Goal: Transaction & Acquisition: Purchase product/service

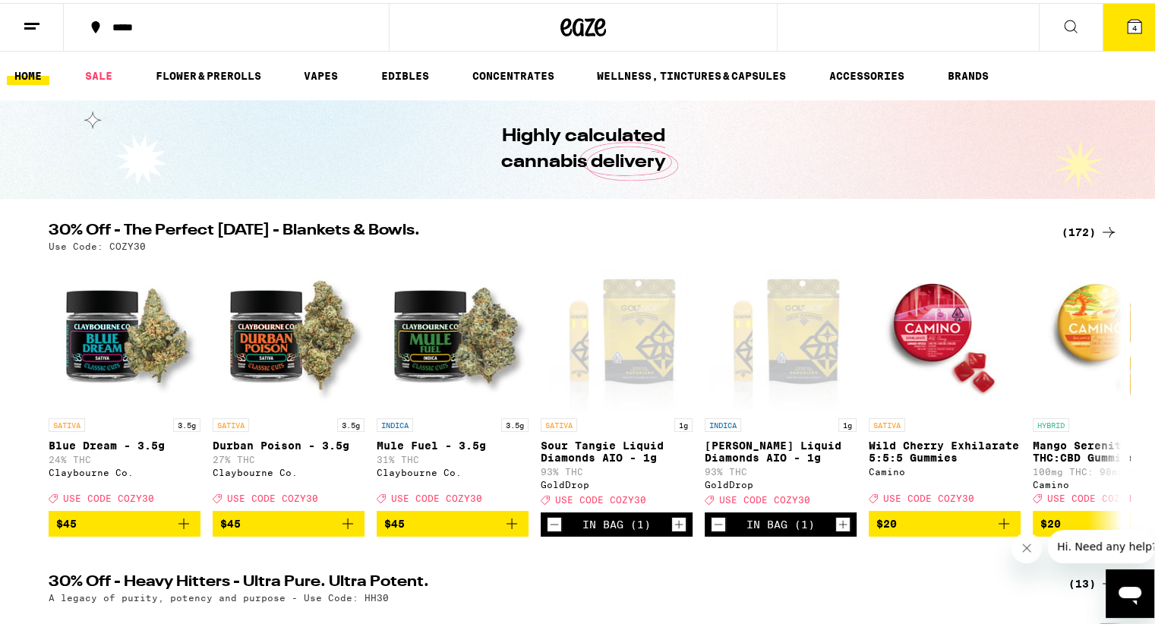
click at [1139, 29] on button "4" at bounding box center [1134, 24] width 64 height 47
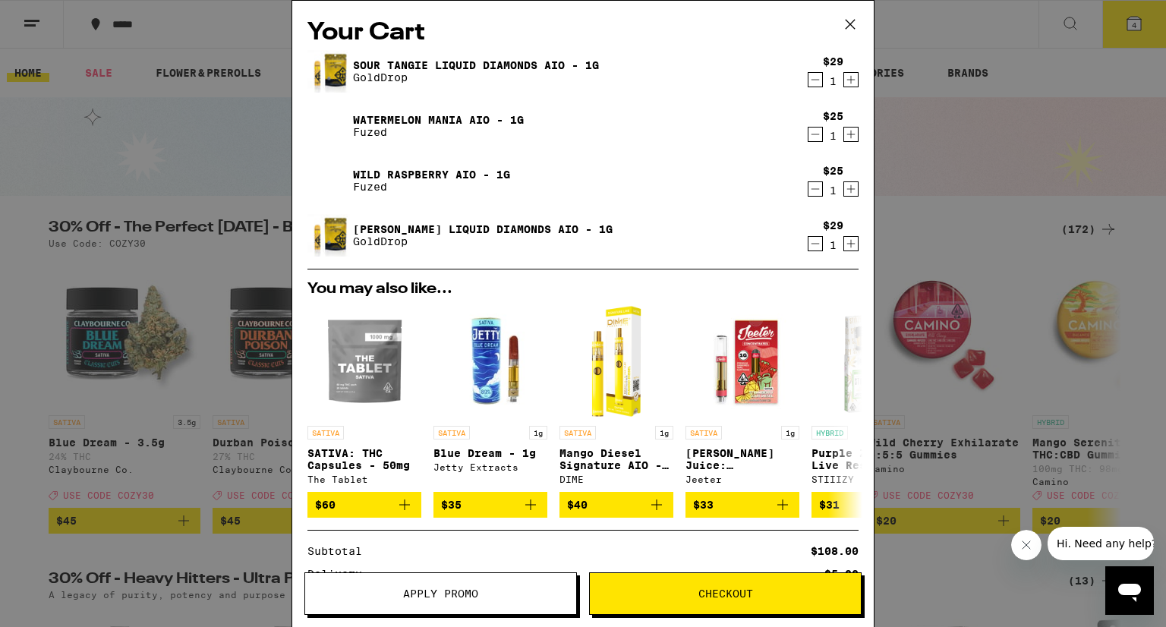
click at [434, 603] on button "Apply Promo" at bounding box center [440, 593] width 273 height 43
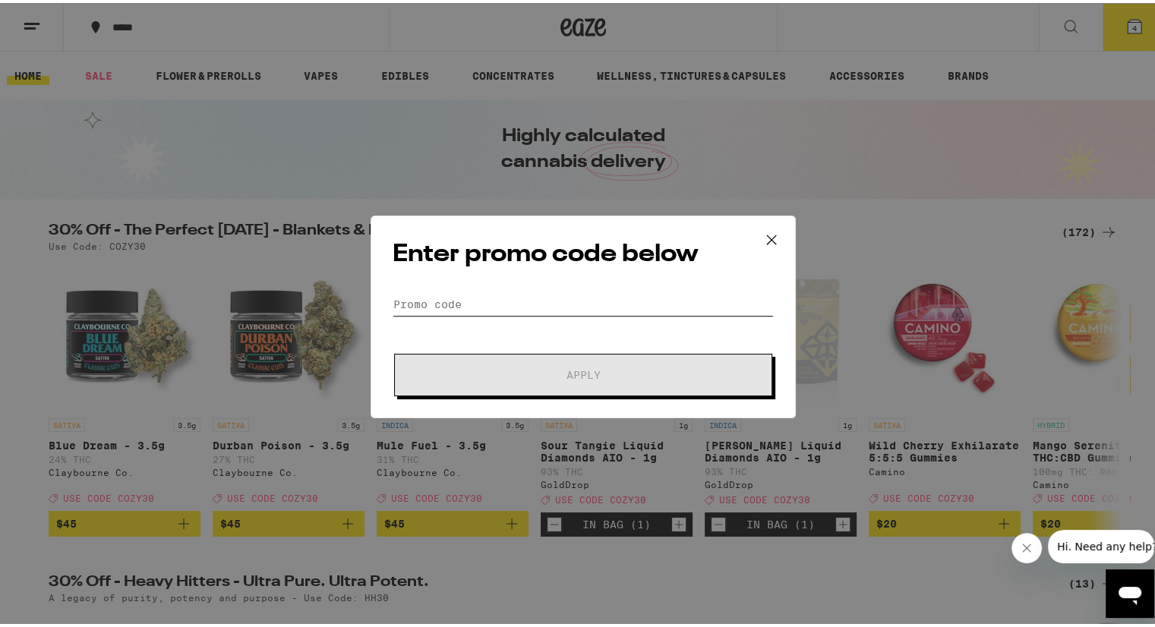
click at [500, 301] on input "Promo Code" at bounding box center [582, 301] width 381 height 23
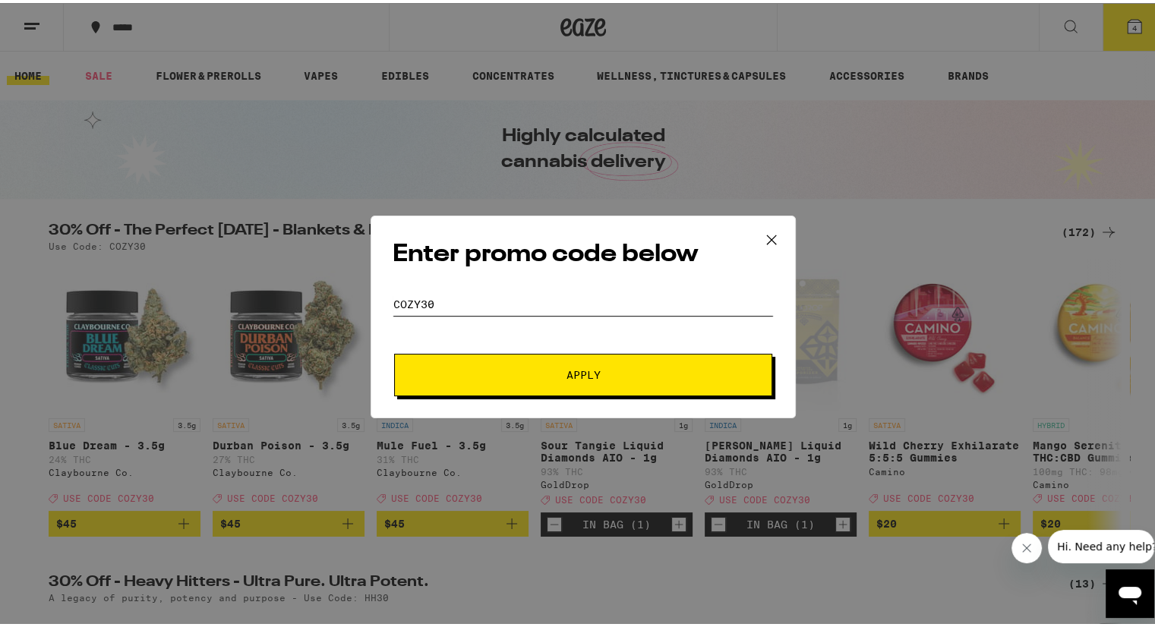
type input "cozy30"
click at [506, 362] on button "Apply" at bounding box center [583, 372] width 378 height 43
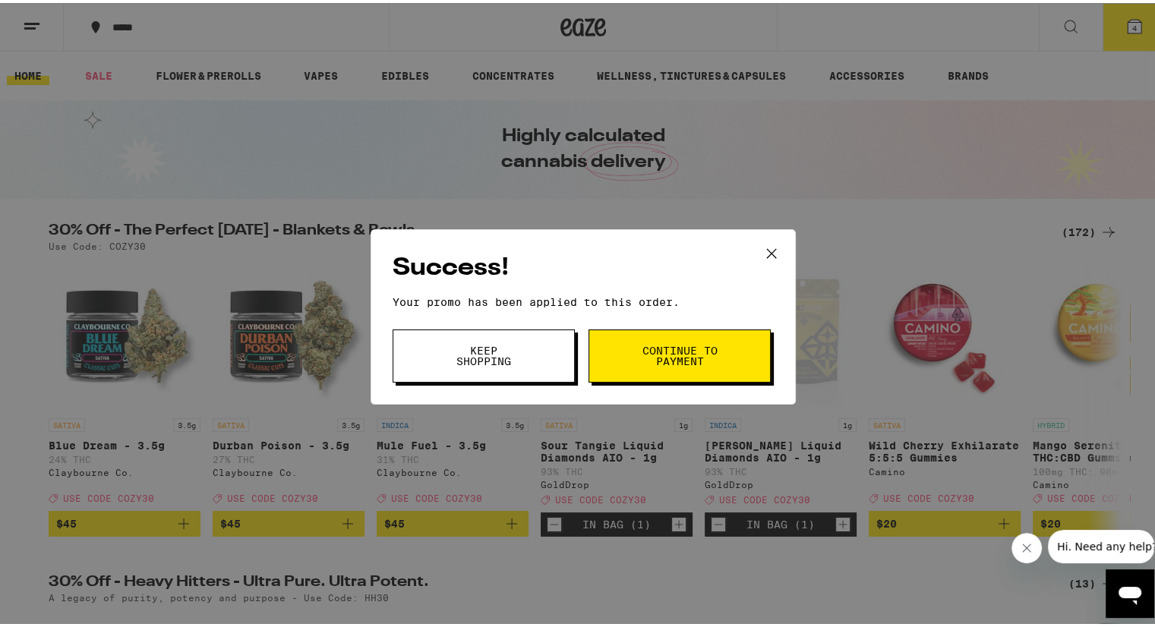
click at [506, 362] on span "Keep Shopping" at bounding box center [483, 352] width 77 height 21
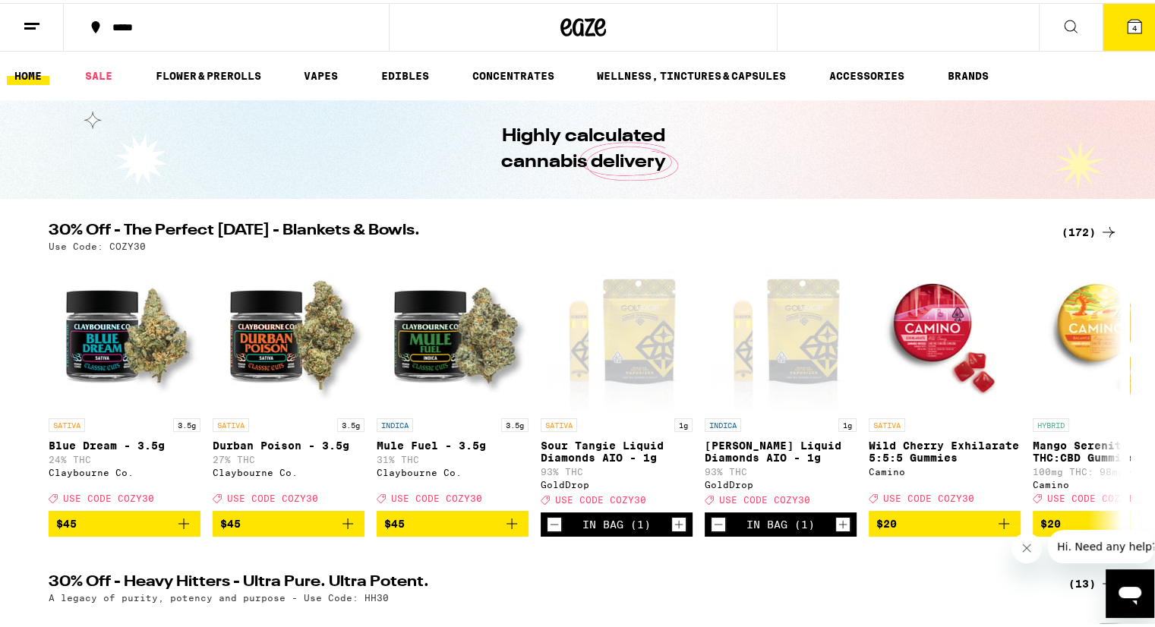
click at [1127, 20] on icon at bounding box center [1134, 24] width 14 height 14
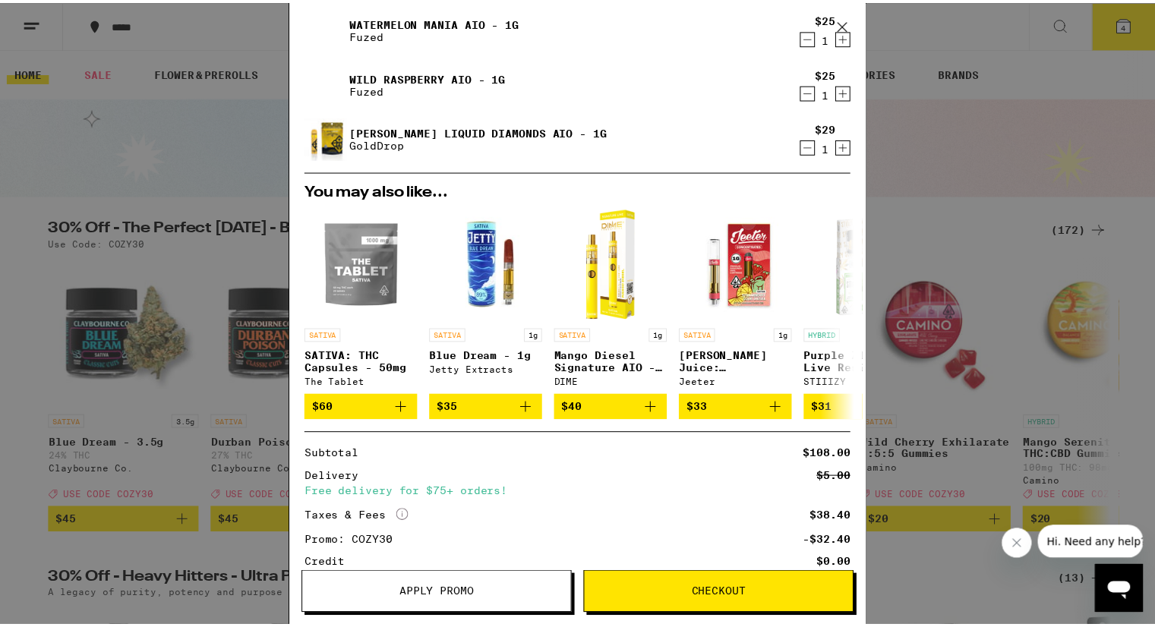
scroll to position [210, 0]
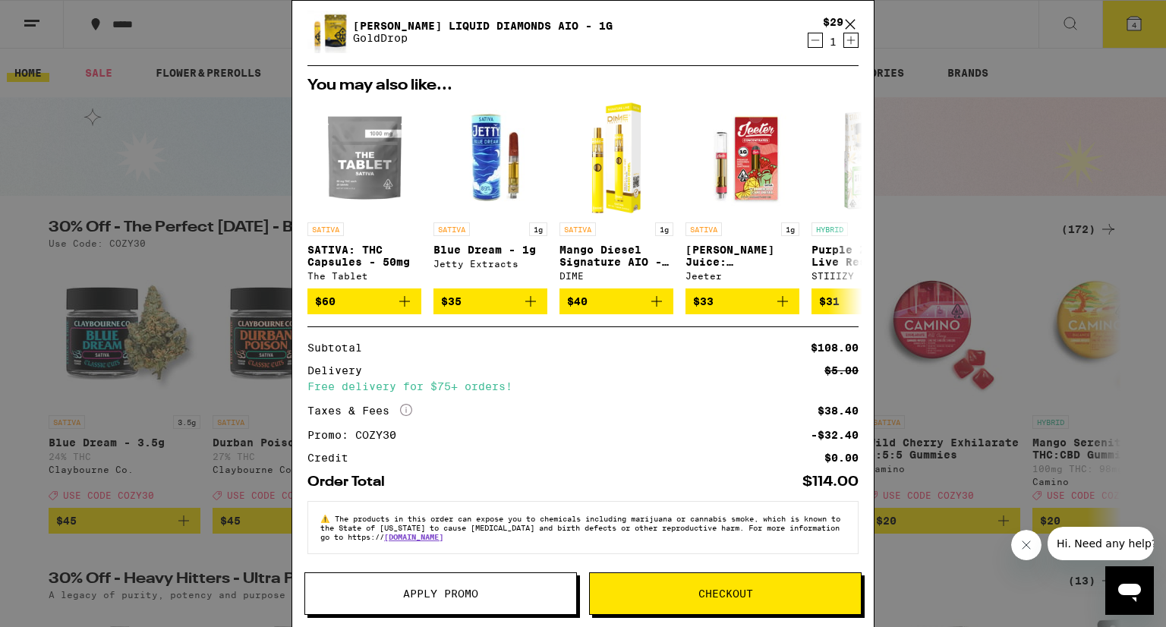
click at [675, 604] on button "Checkout" at bounding box center [725, 593] width 273 height 43
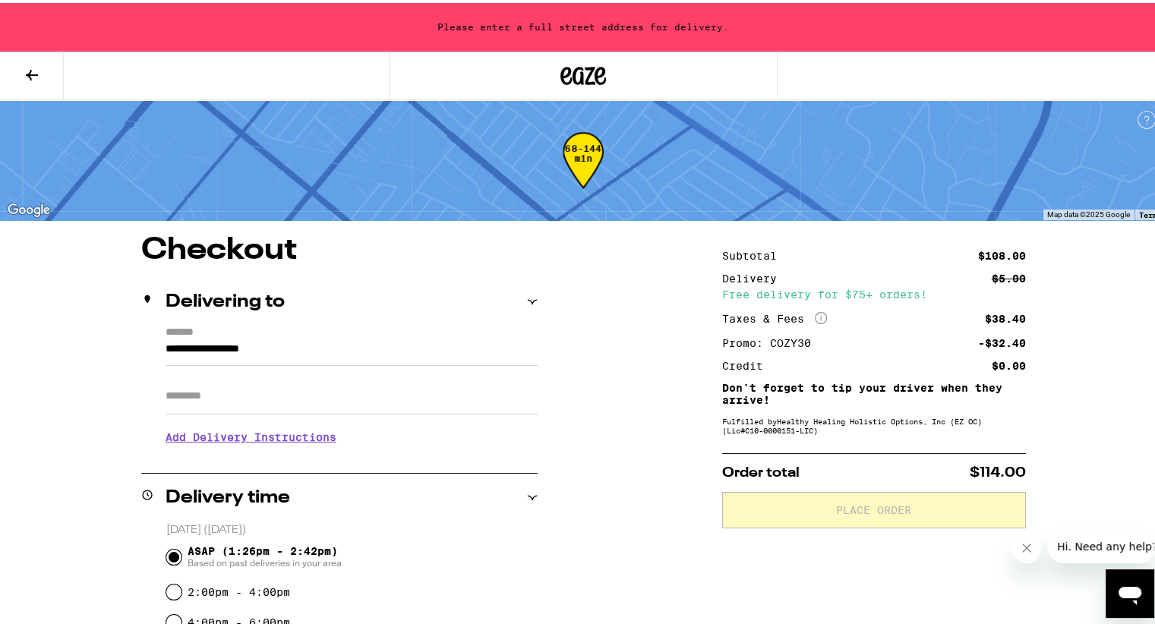
click at [527, 302] on icon at bounding box center [532, 299] width 11 height 11
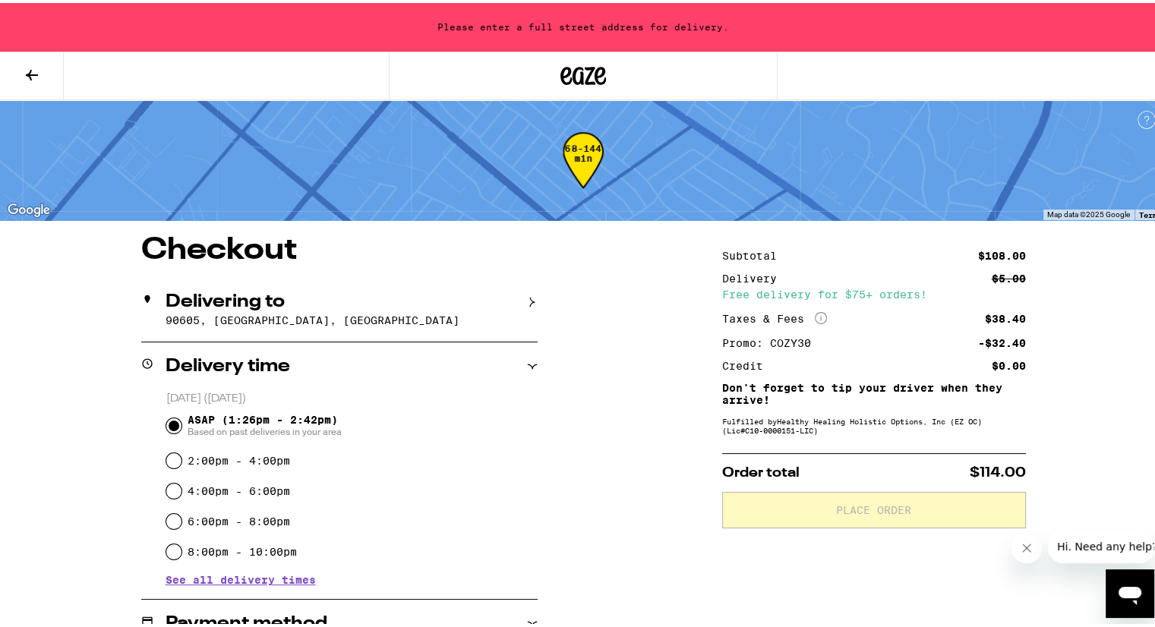
click at [527, 302] on icon at bounding box center [532, 299] width 11 height 11
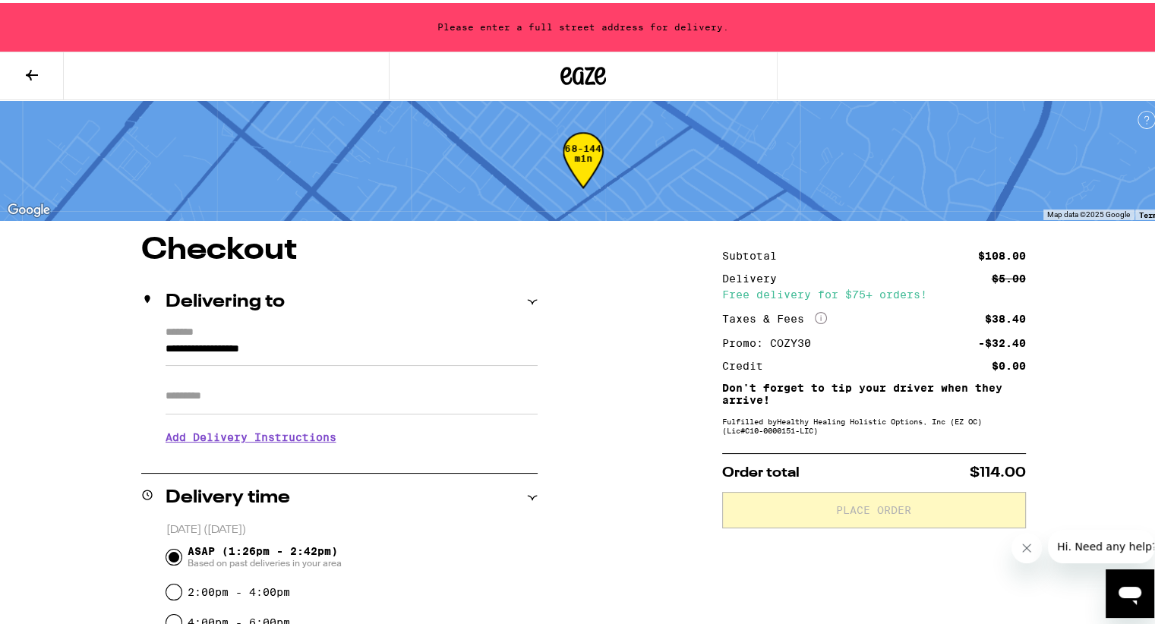
click at [248, 358] on input "**********" at bounding box center [351, 350] width 372 height 26
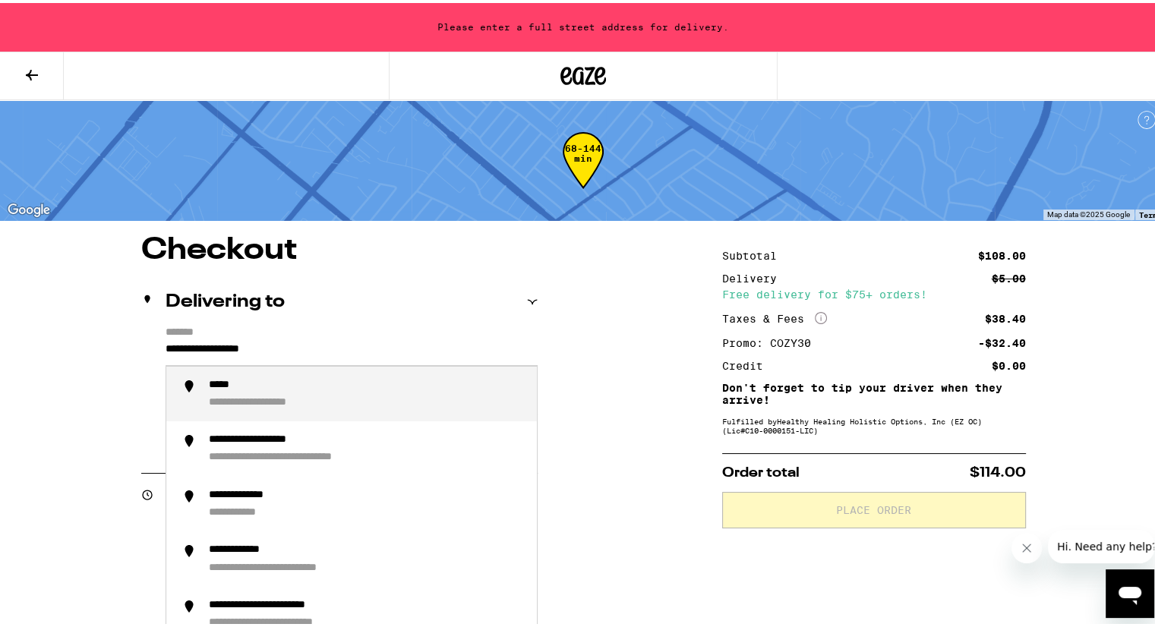
drag, startPoint x: 341, startPoint y: 348, endPoint x: 55, endPoint y: 341, distance: 286.3
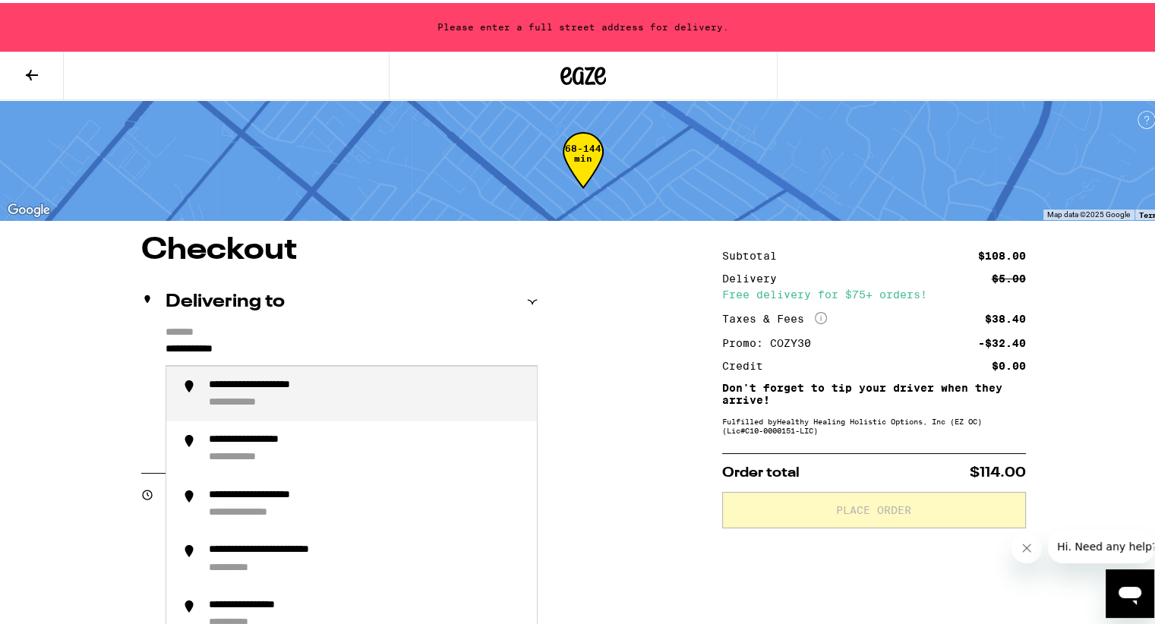
click at [377, 399] on div "**********" at bounding box center [367, 391] width 316 height 31
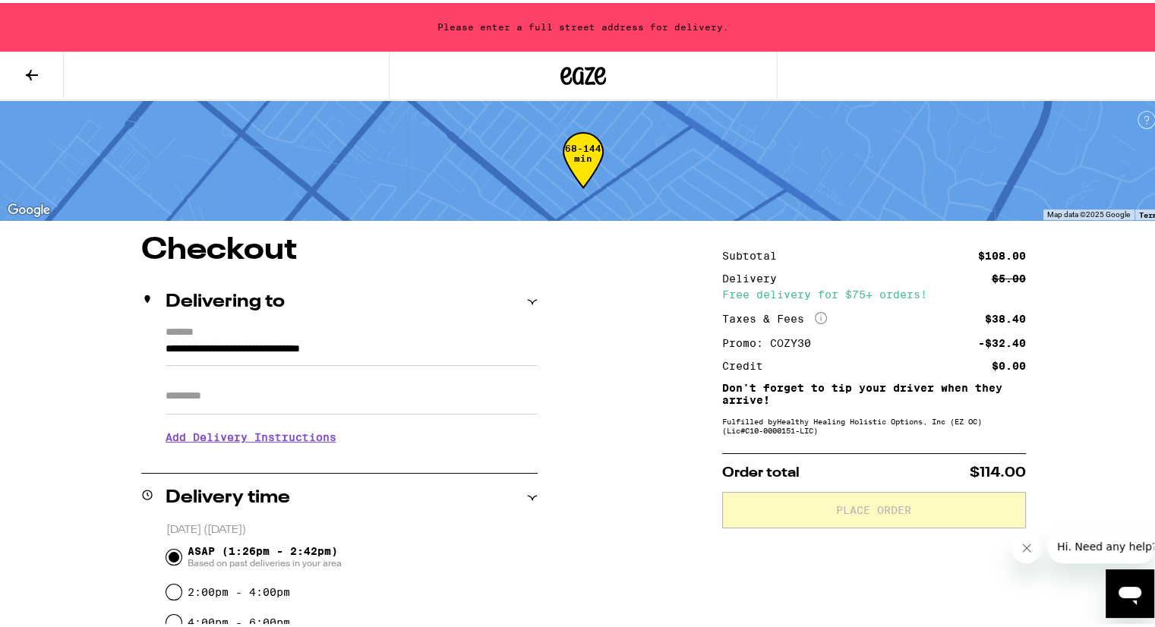
type input "**********"
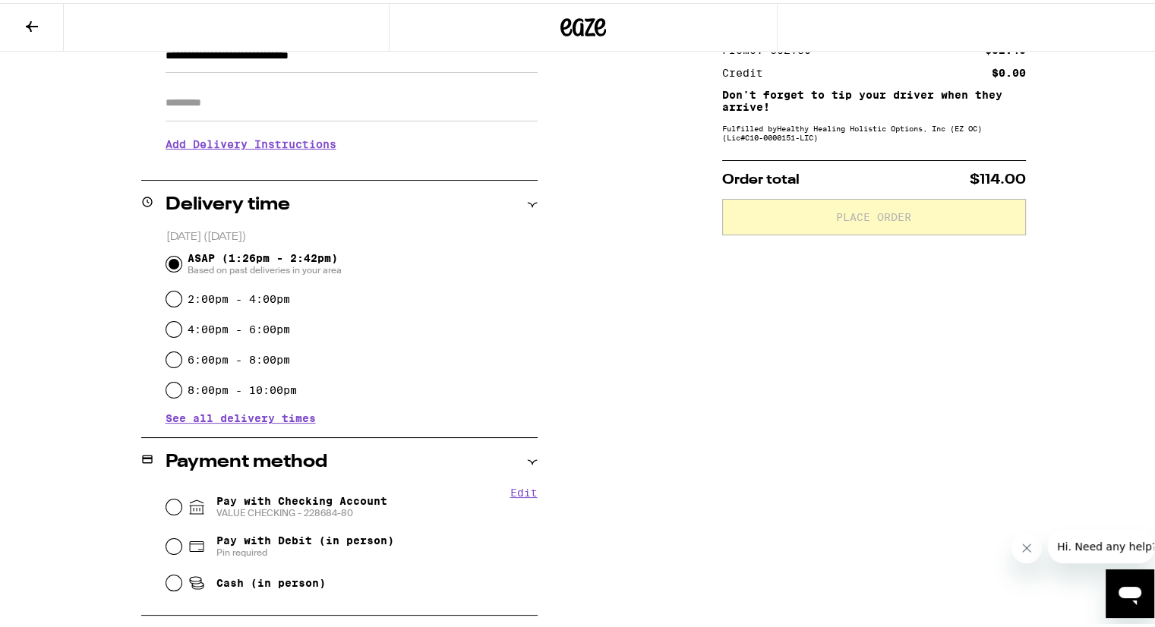
scroll to position [380, 0]
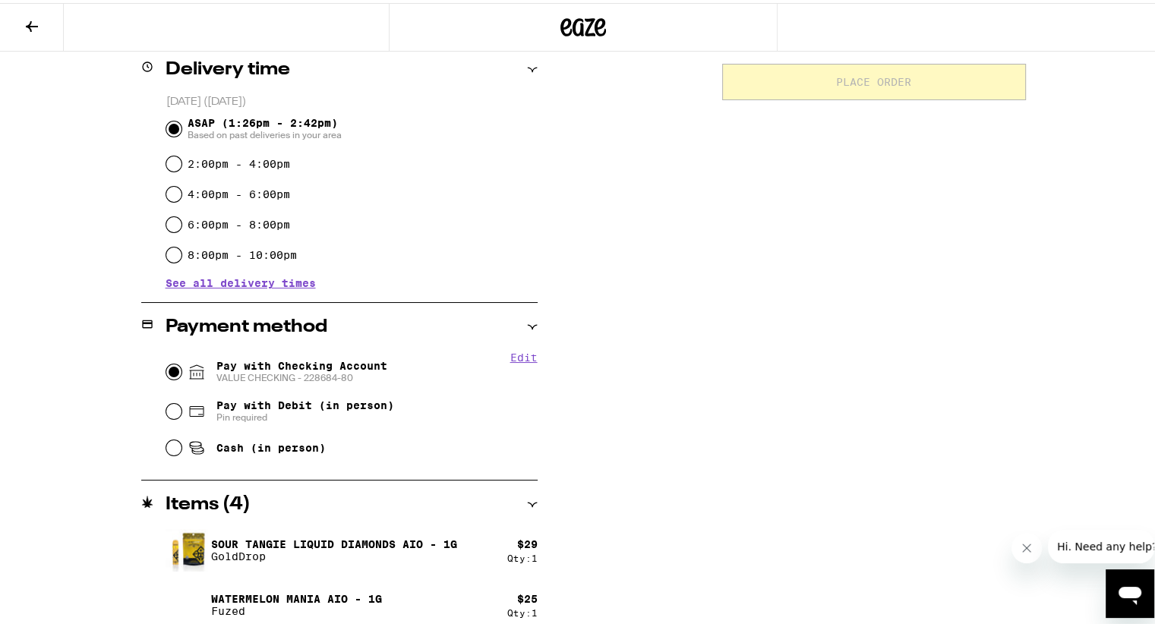
click at [166, 368] on input "Pay with Checking Account VALUE CHECKING - [FINANCIAL_ID]" at bounding box center [173, 368] width 15 height 15
radio input "true"
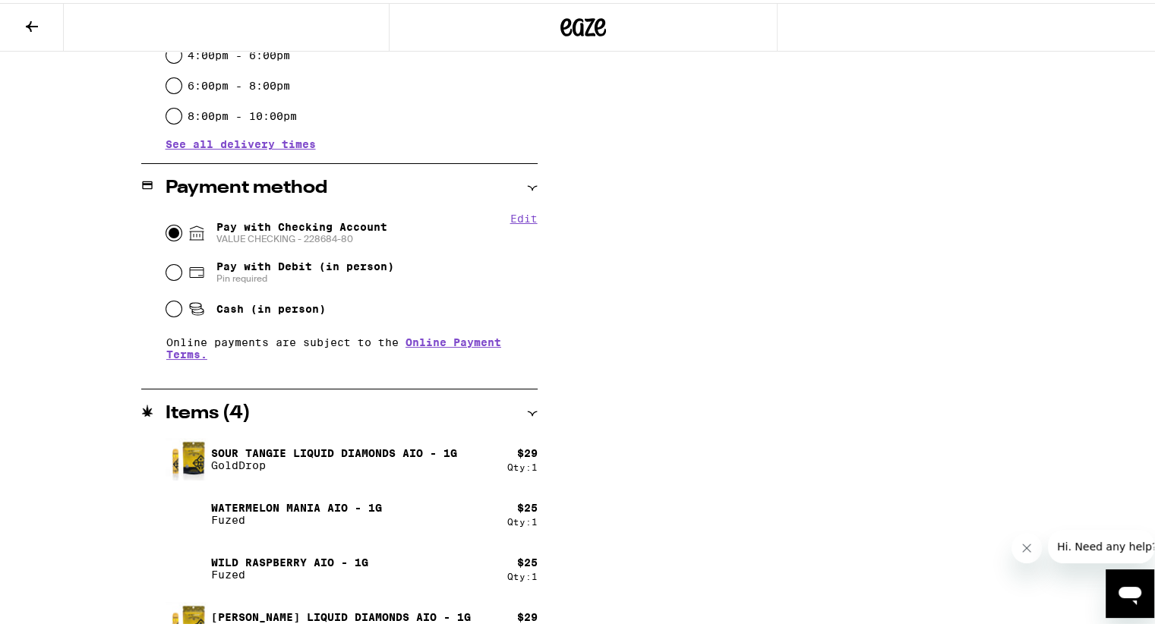
scroll to position [545, 0]
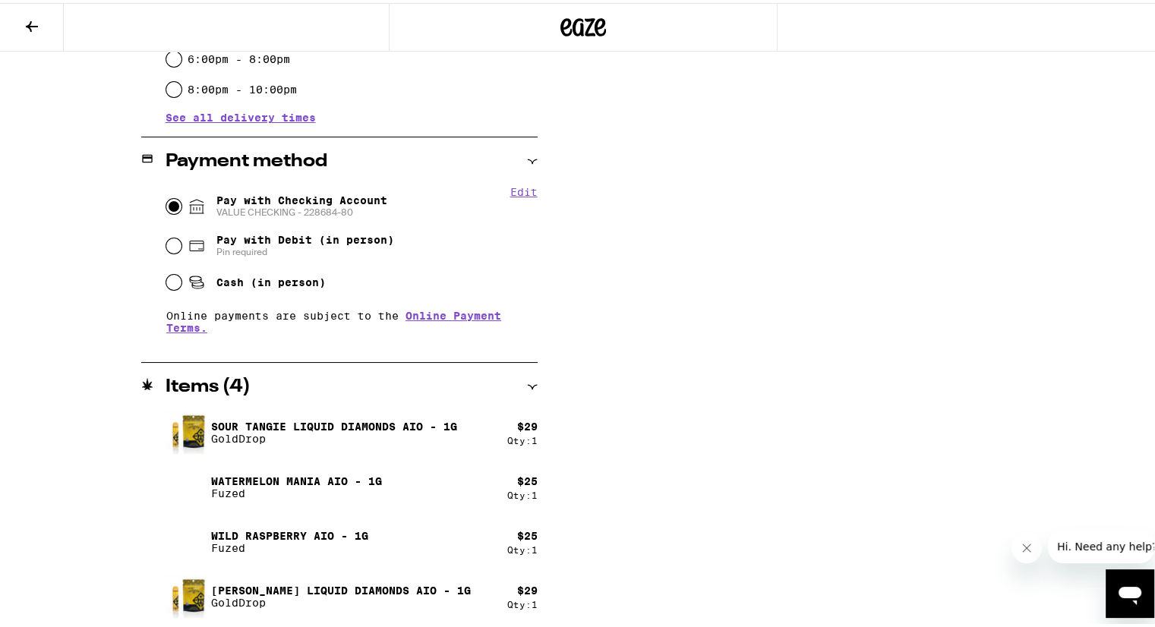
click at [527, 380] on icon at bounding box center [532, 384] width 11 height 11
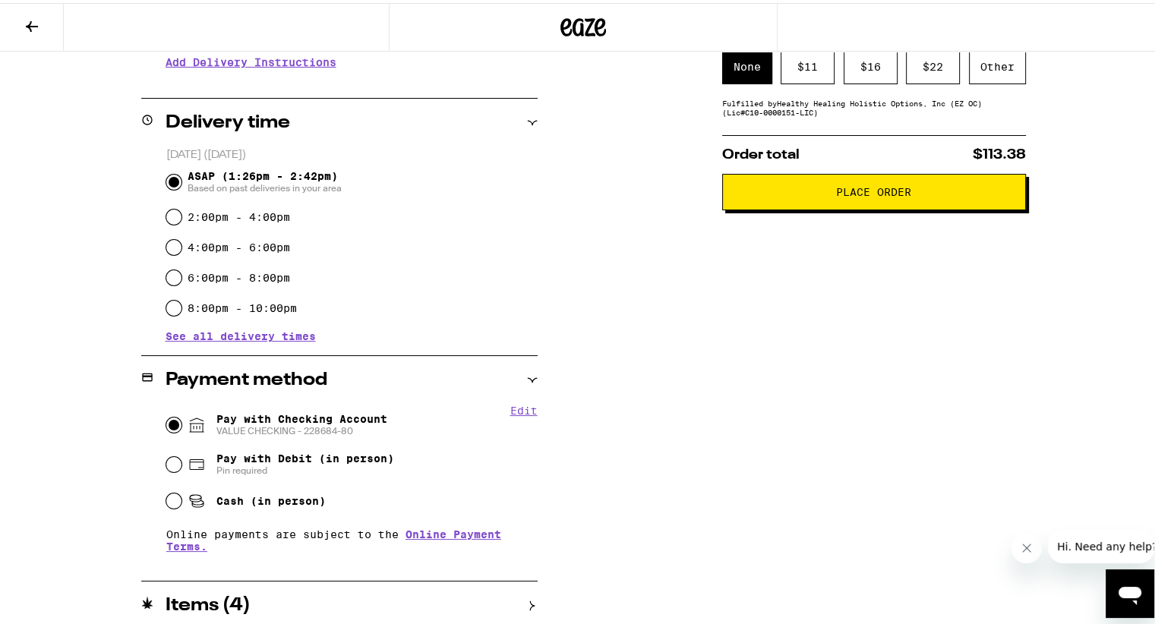
scroll to position [23, 0]
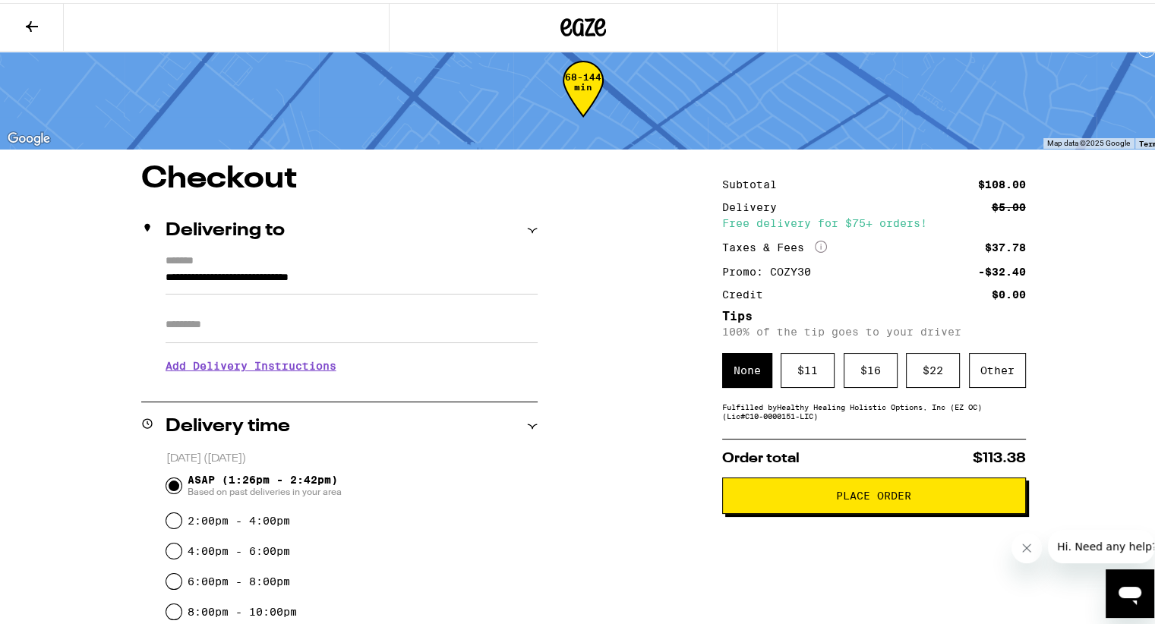
click at [21, 27] on button at bounding box center [32, 25] width 64 height 48
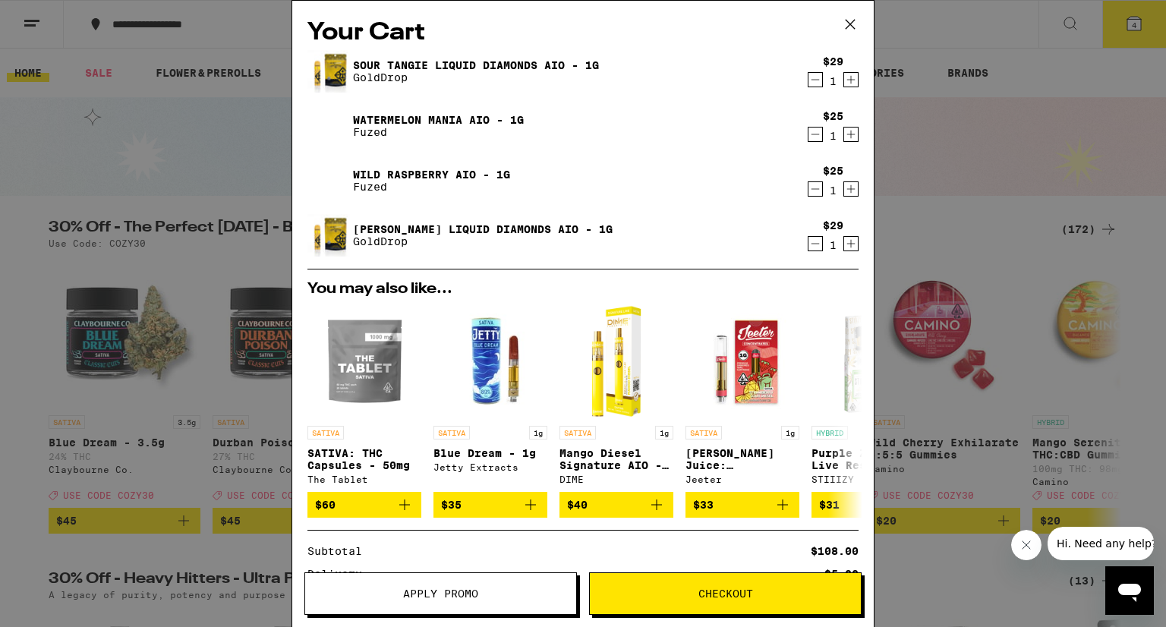
click at [809, 249] on icon "Decrement" at bounding box center [816, 244] width 14 height 18
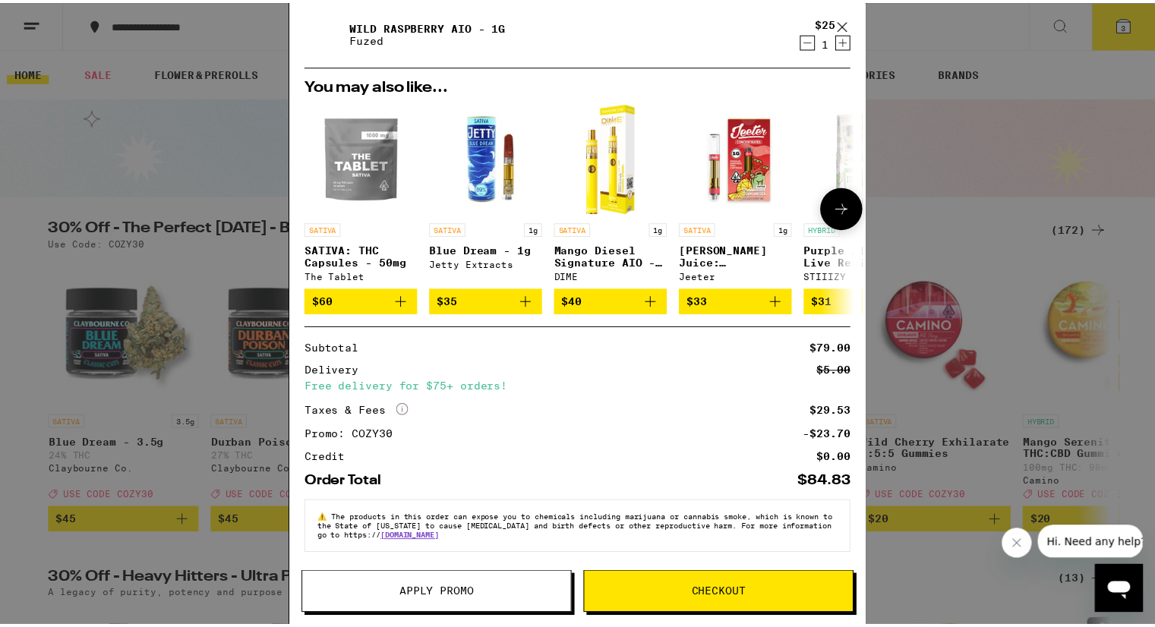
scroll to position [156, 0]
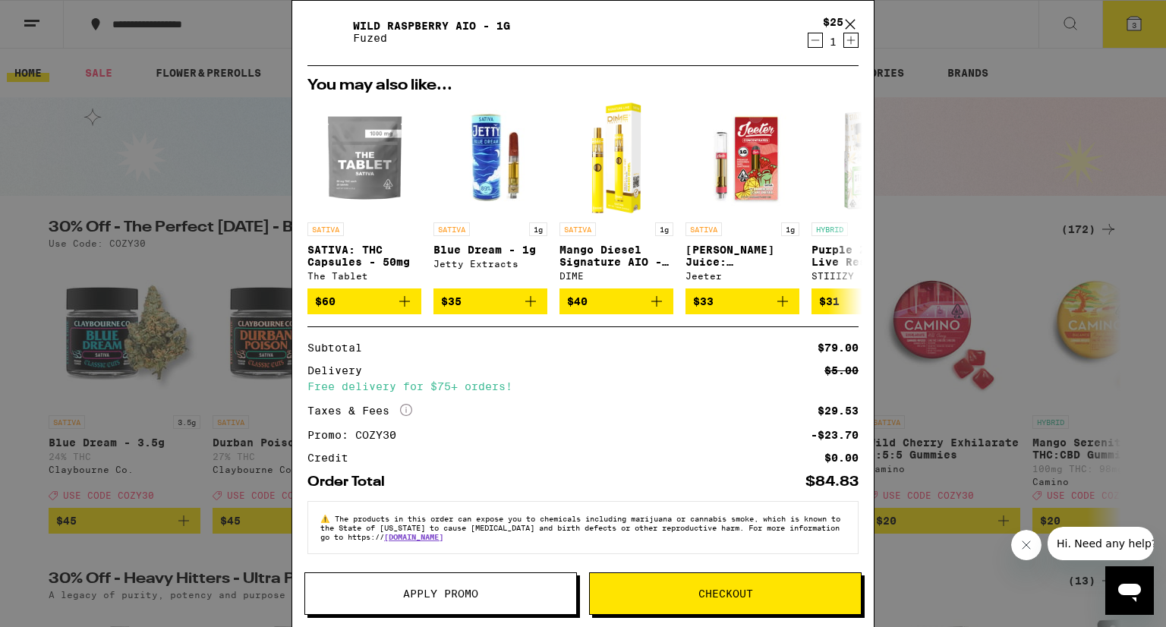
click at [684, 593] on span "Checkout" at bounding box center [725, 593] width 271 height 11
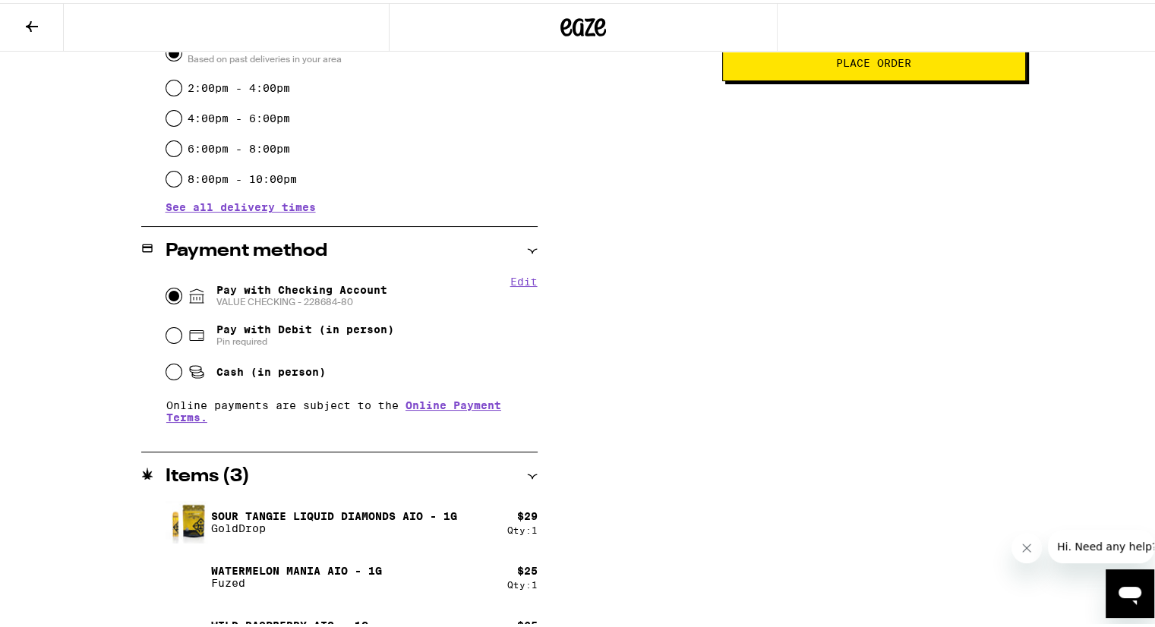
scroll to position [490, 0]
